Goal: Find specific page/section: Find specific page/section

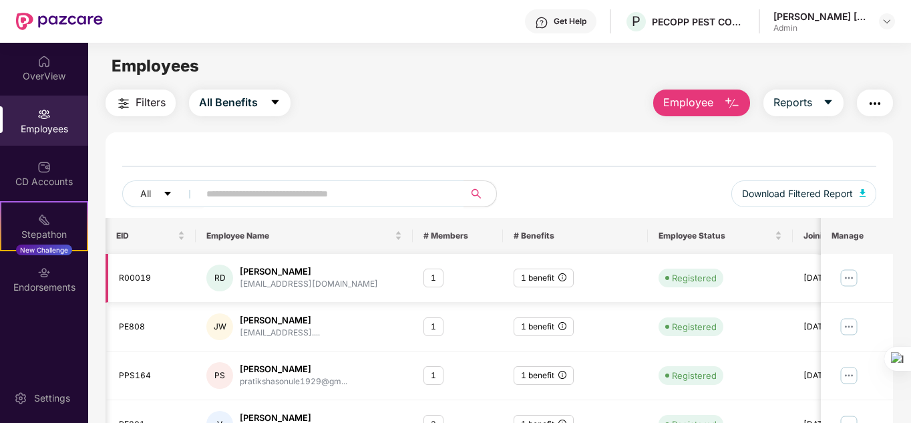
scroll to position [0, 13]
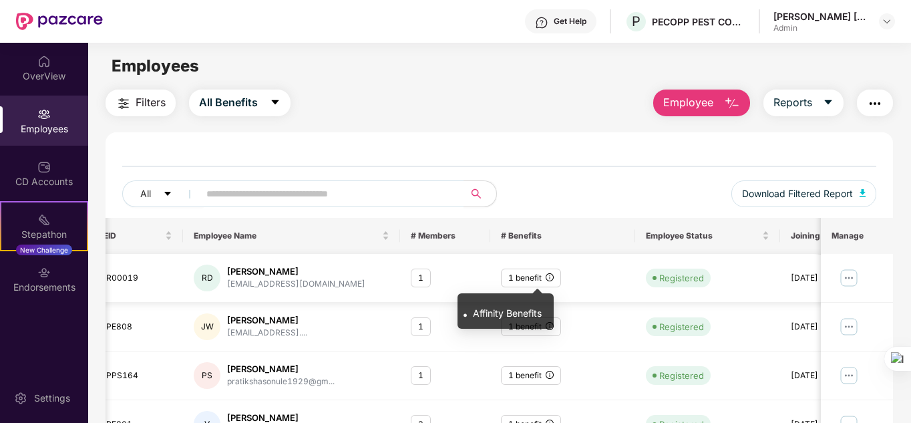
click at [552, 277] on icon "info-circle" at bounding box center [550, 277] width 8 height 8
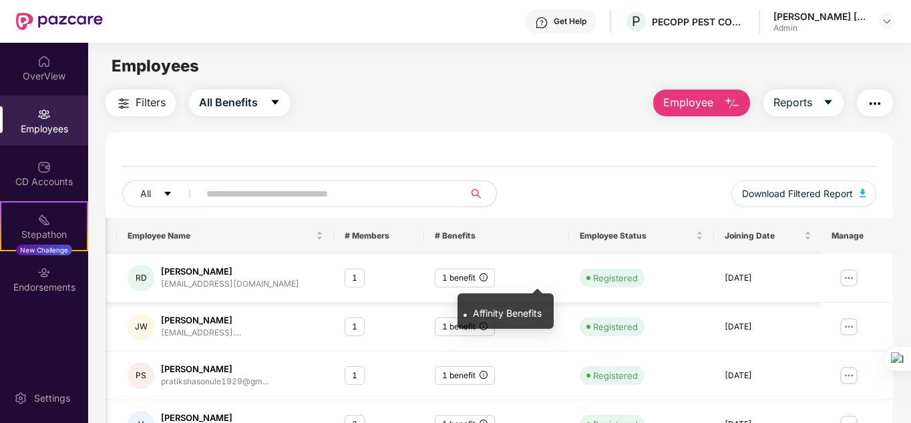
scroll to position [0, 0]
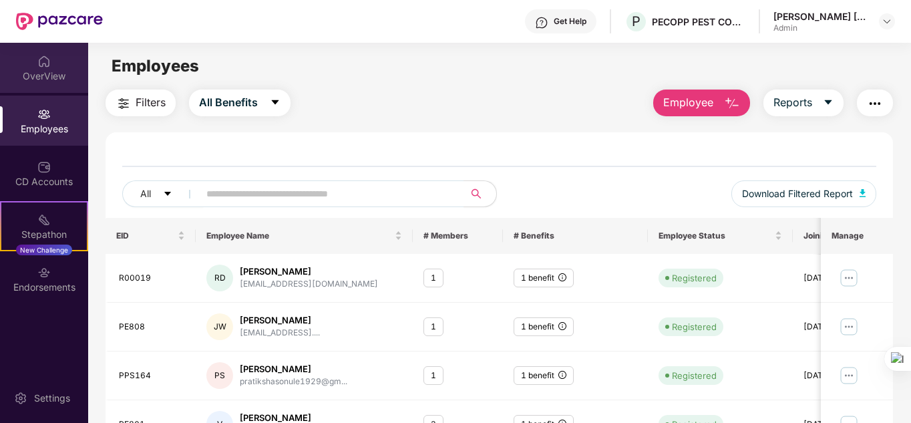
click at [54, 68] on div "OverView" at bounding box center [44, 68] width 88 height 50
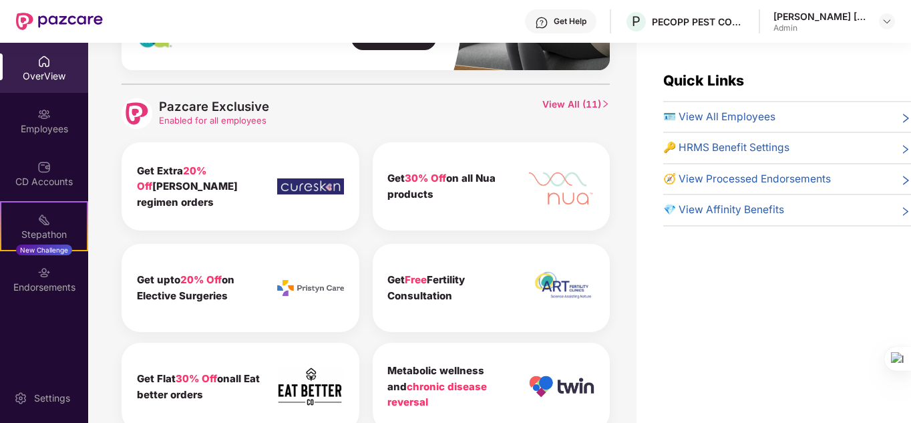
scroll to position [590, 0]
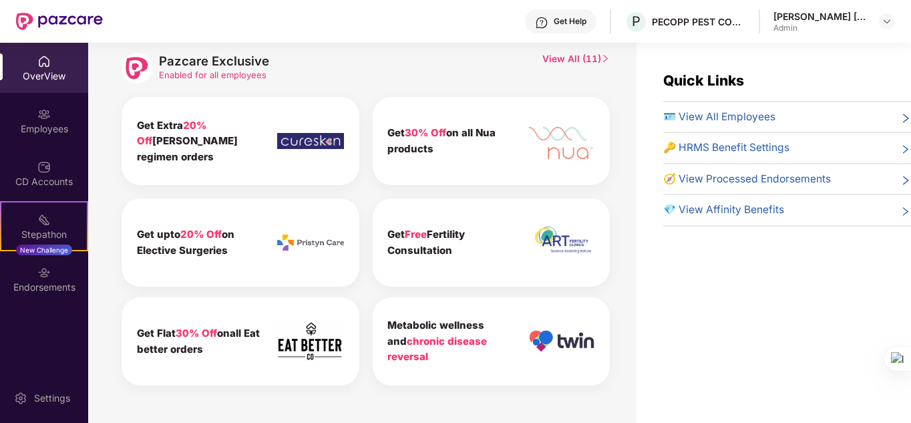
click at [578, 59] on span "View All ( 11 )" at bounding box center [576, 68] width 68 height 31
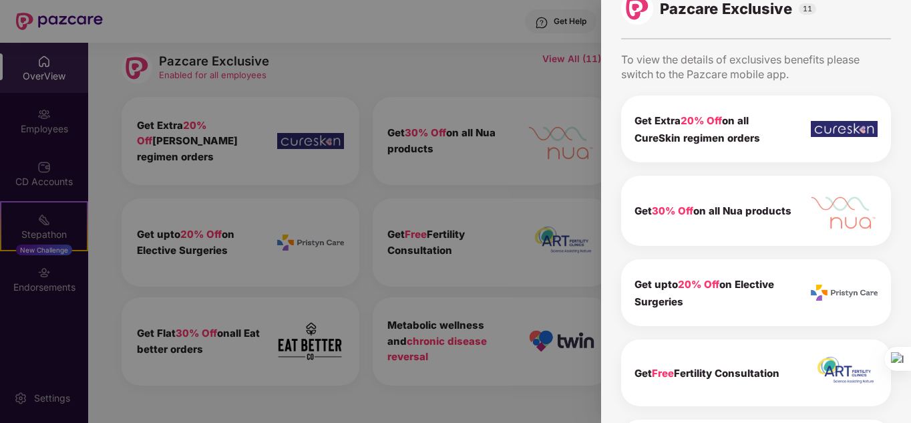
scroll to position [0, 0]
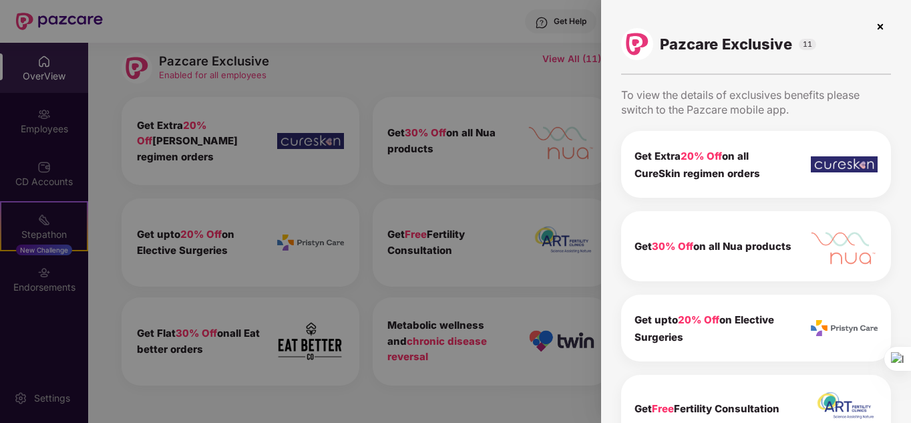
click at [878, 31] on img at bounding box center [880, 26] width 21 height 21
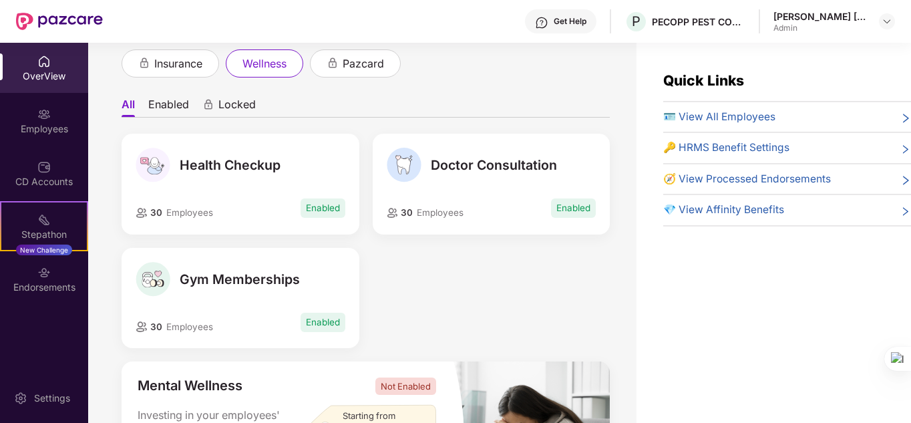
scroll to position [79, 0]
click at [156, 281] on img at bounding box center [153, 278] width 35 height 35
click at [44, 226] on img at bounding box center [43, 219] width 13 height 13
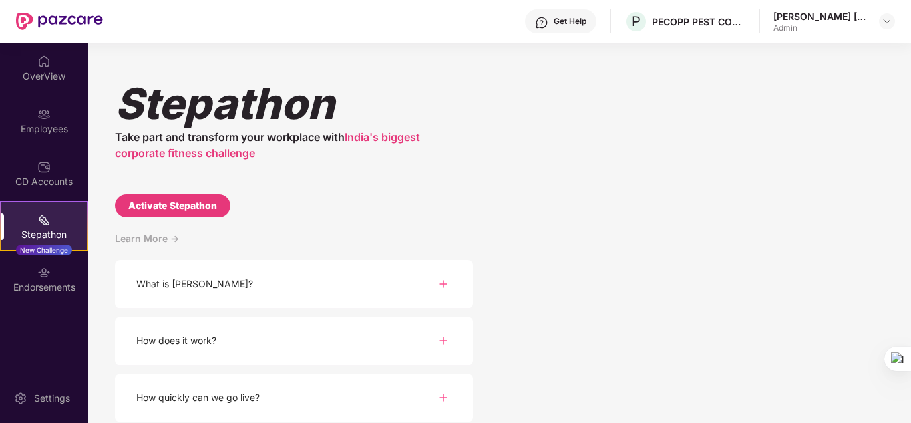
scroll to position [178, 0]
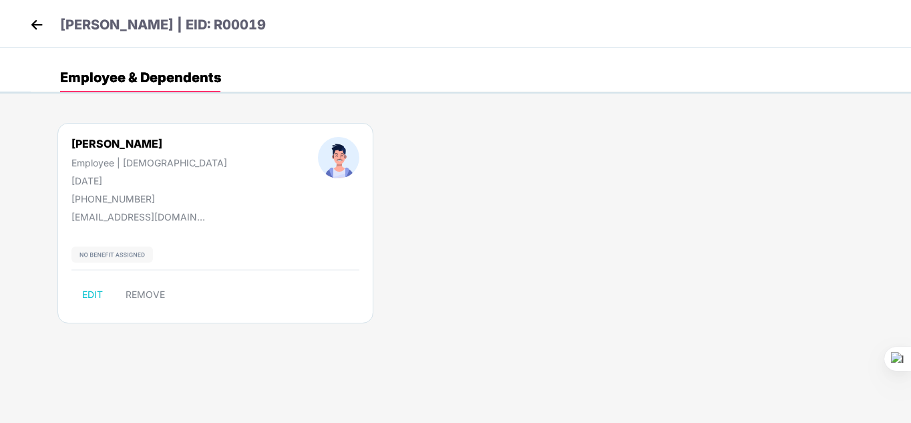
click at [353, 275] on div "[PERSON_NAME] Employee | [DEMOGRAPHIC_DATA] [DATE] [PHONE_NUMBER] [EMAIL_ADDRES…" at bounding box center [471, 230] width 880 height 254
click at [46, 27] on img at bounding box center [37, 25] width 20 height 20
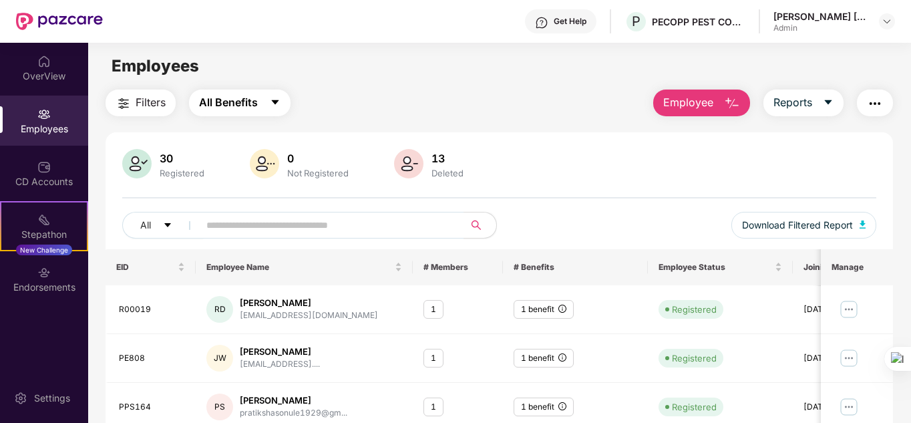
click at [242, 106] on span "All Benefits" at bounding box center [228, 102] width 59 height 17
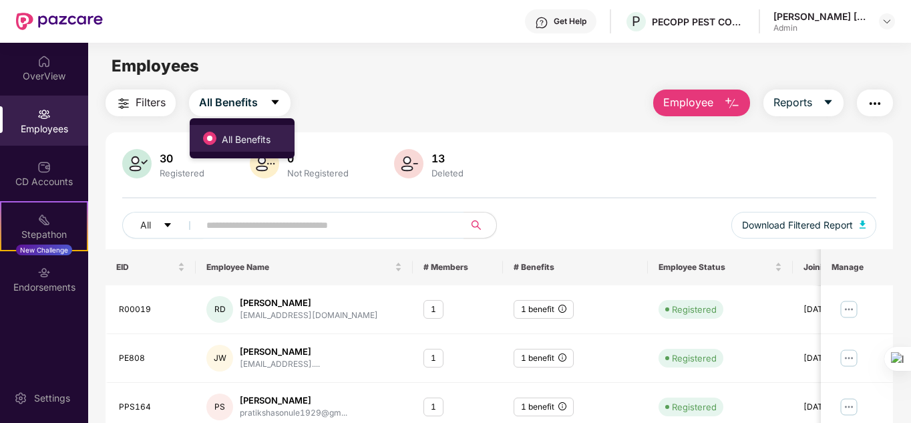
click at [221, 135] on span "All Benefits" at bounding box center [245, 139] width 59 height 15
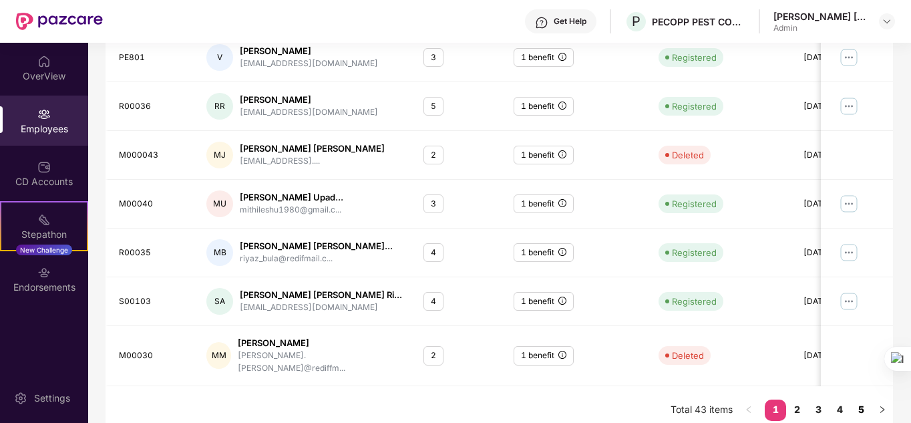
click at [861, 399] on link "5" at bounding box center [860, 409] width 21 height 20
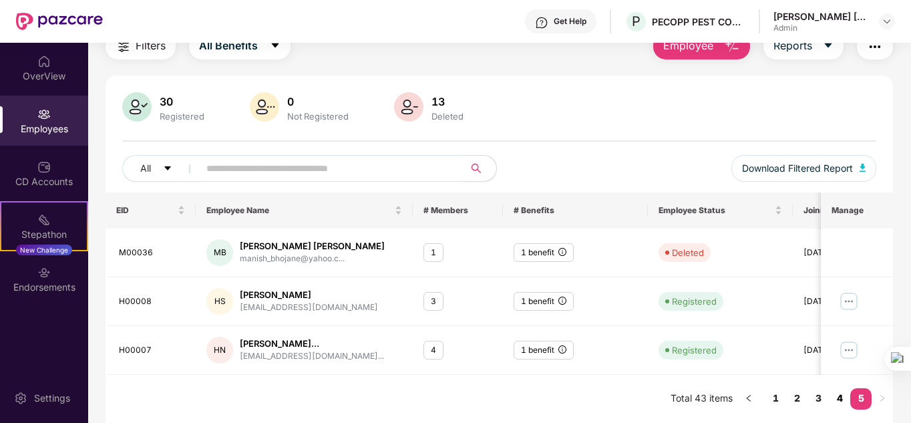
click at [840, 396] on link "4" at bounding box center [839, 398] width 21 height 20
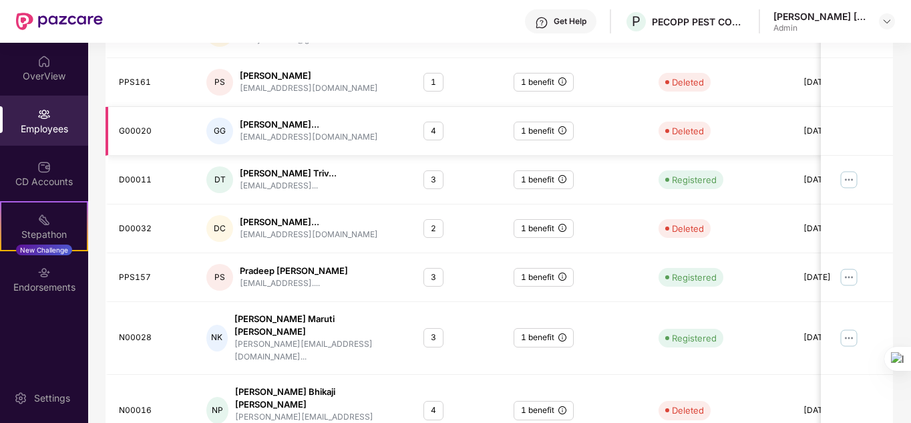
scroll to position [398, 0]
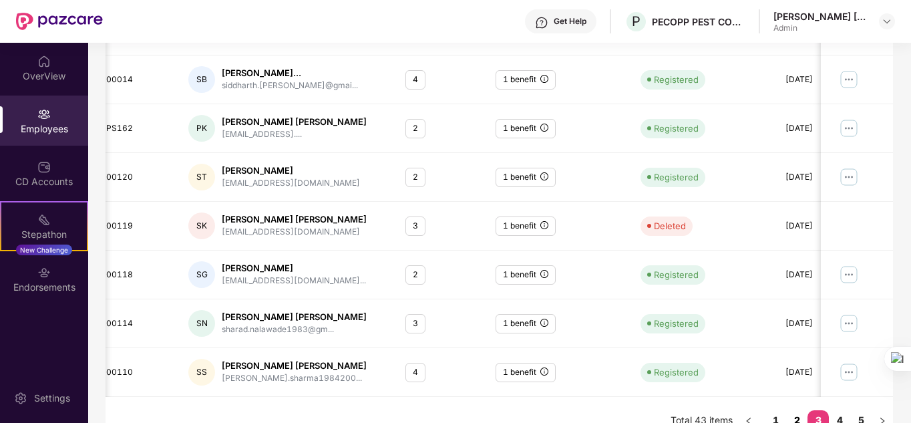
click at [794, 410] on link "2" at bounding box center [796, 420] width 21 height 20
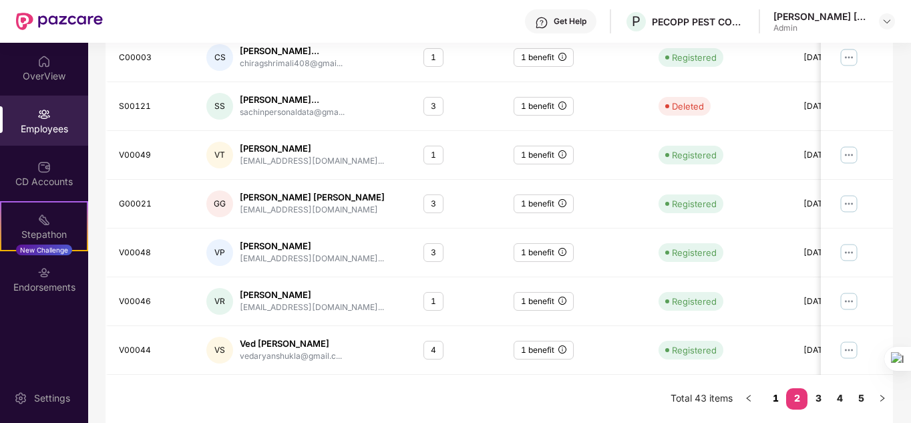
click at [770, 399] on link "1" at bounding box center [775, 398] width 21 height 20
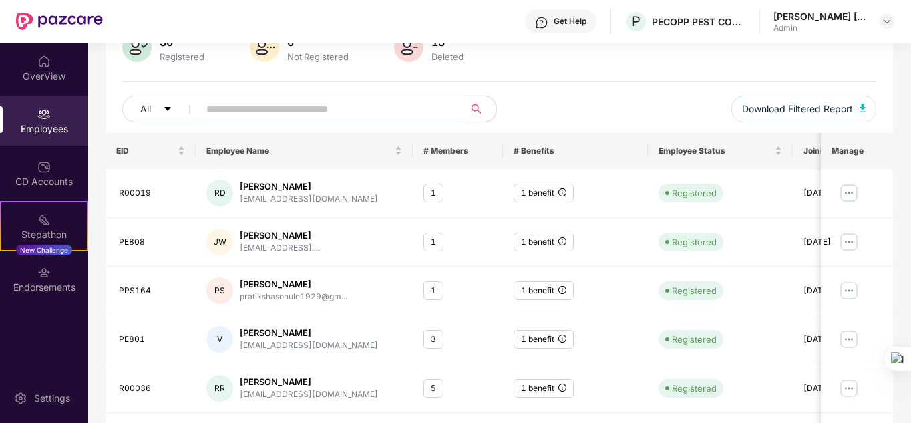
scroll to position [116, 0]
click at [48, 69] on div "OverView" at bounding box center [44, 75] width 88 height 13
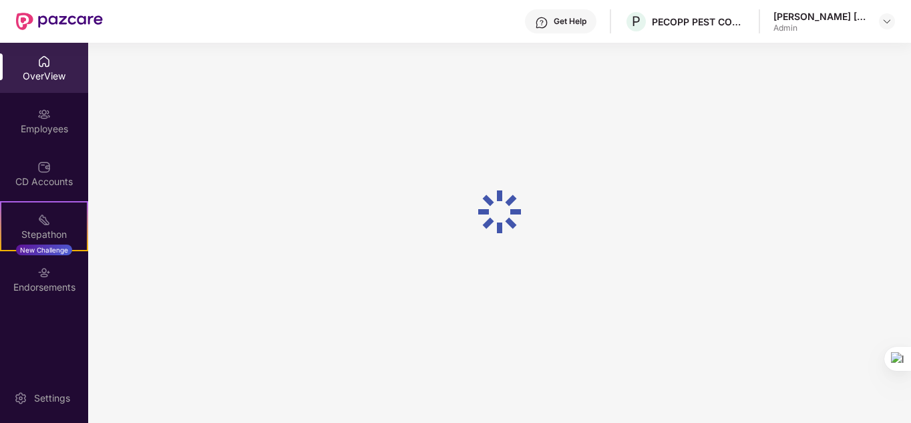
scroll to position [43, 0]
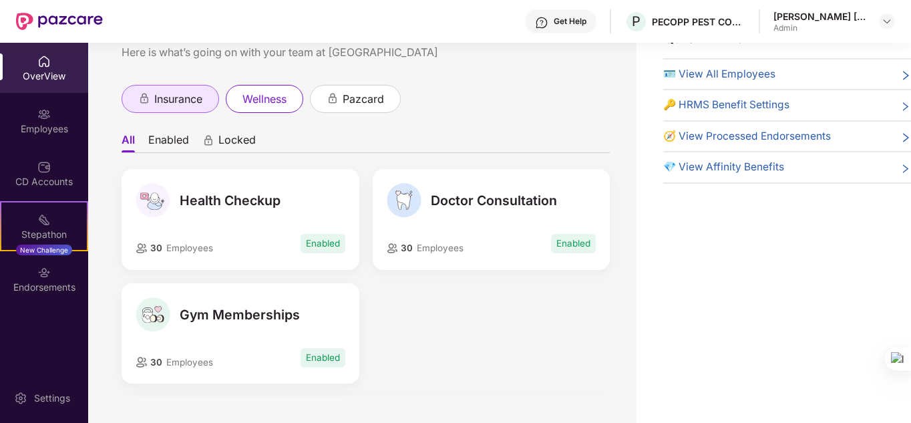
click at [167, 91] on span "insurance" at bounding box center [178, 99] width 48 height 17
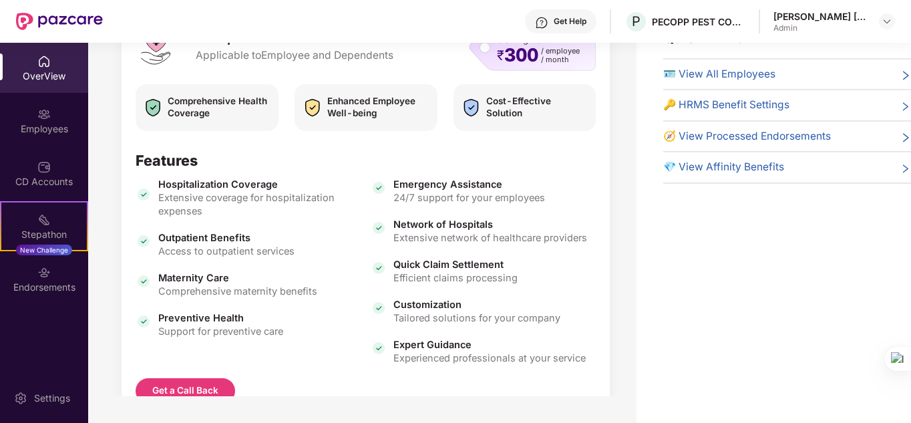
scroll to position [252, 0]
